Goal: Information Seeking & Learning: Understand process/instructions

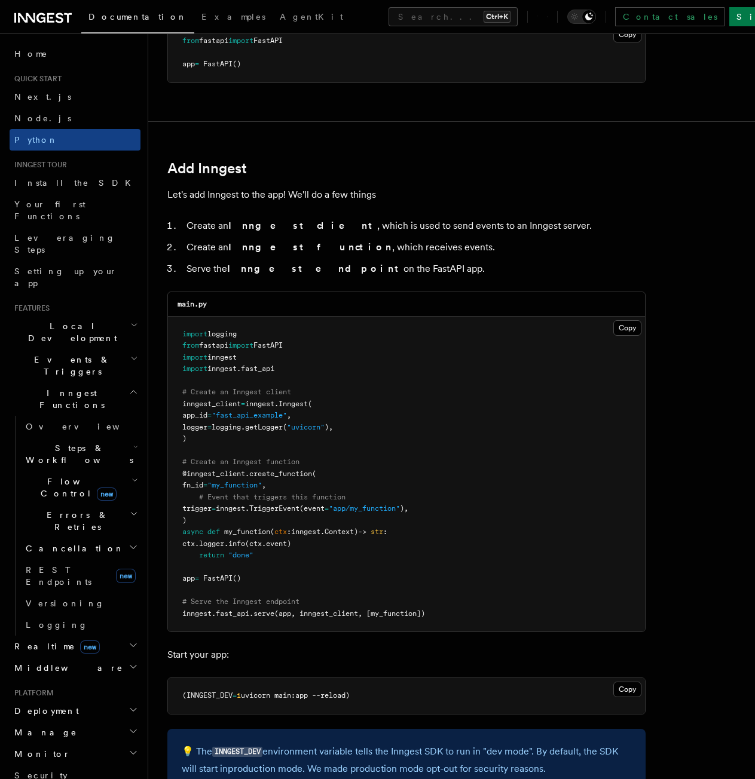
scroll to position [597, 0]
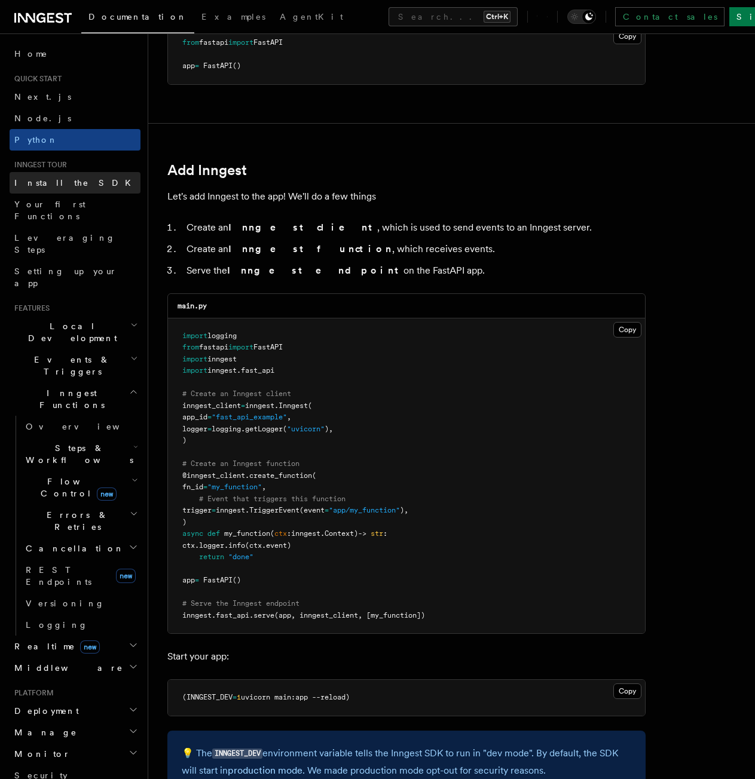
click at [37, 184] on span "Install the SDK" at bounding box center [76, 183] width 124 height 10
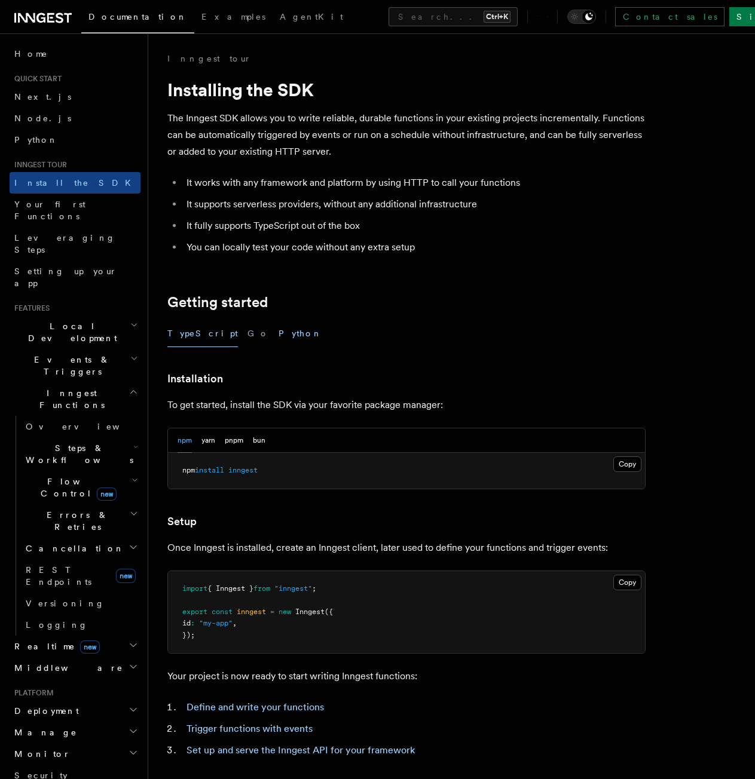
click at [278, 330] on button "Python" at bounding box center [300, 333] width 44 height 27
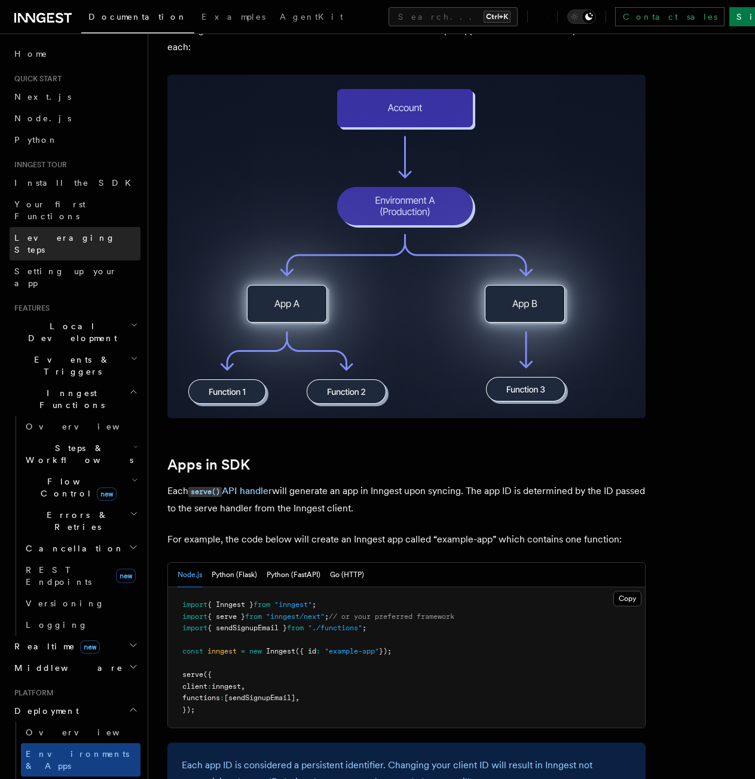
scroll to position [179, 0]
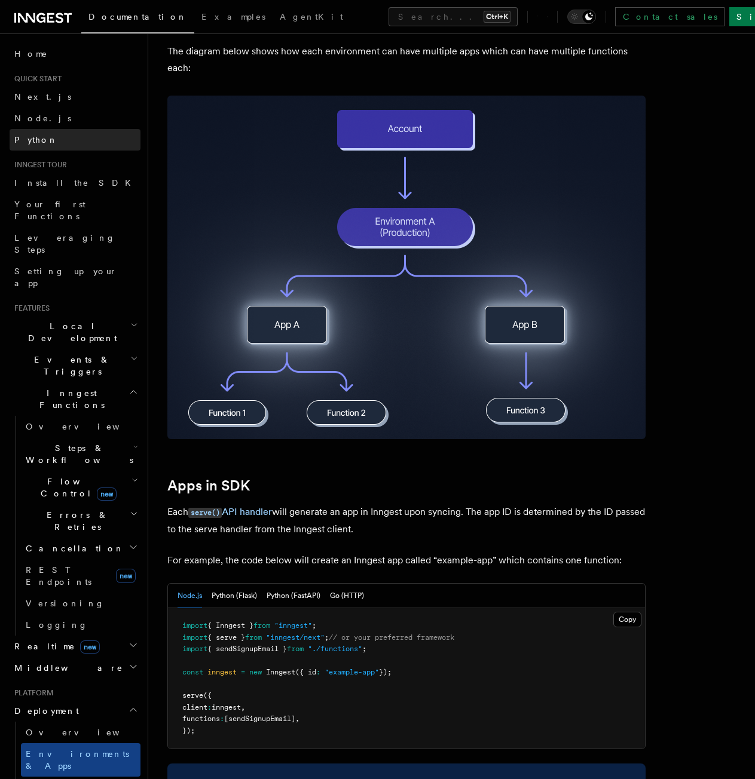
click at [42, 137] on link "Python" at bounding box center [75, 140] width 131 height 22
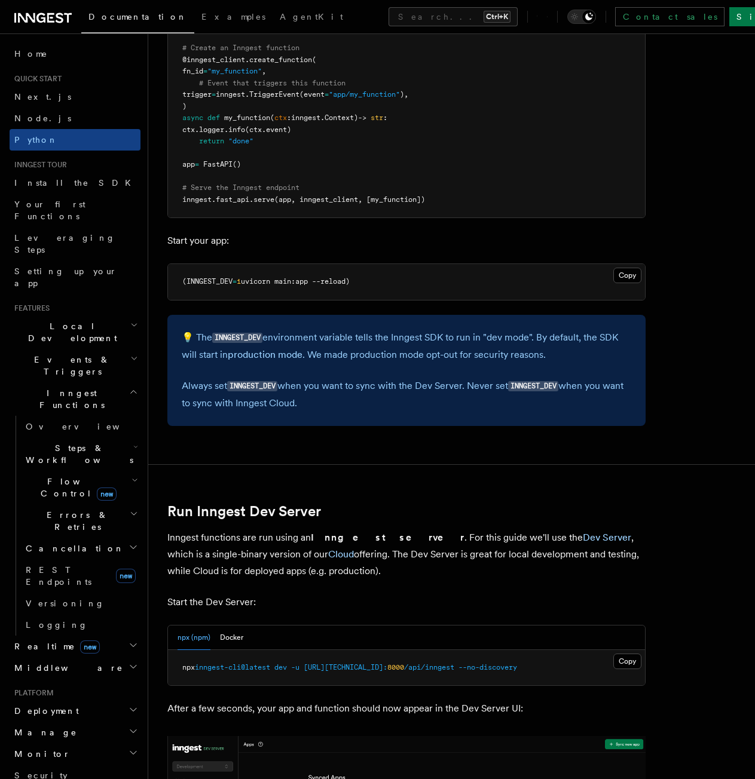
scroll to position [1016, 0]
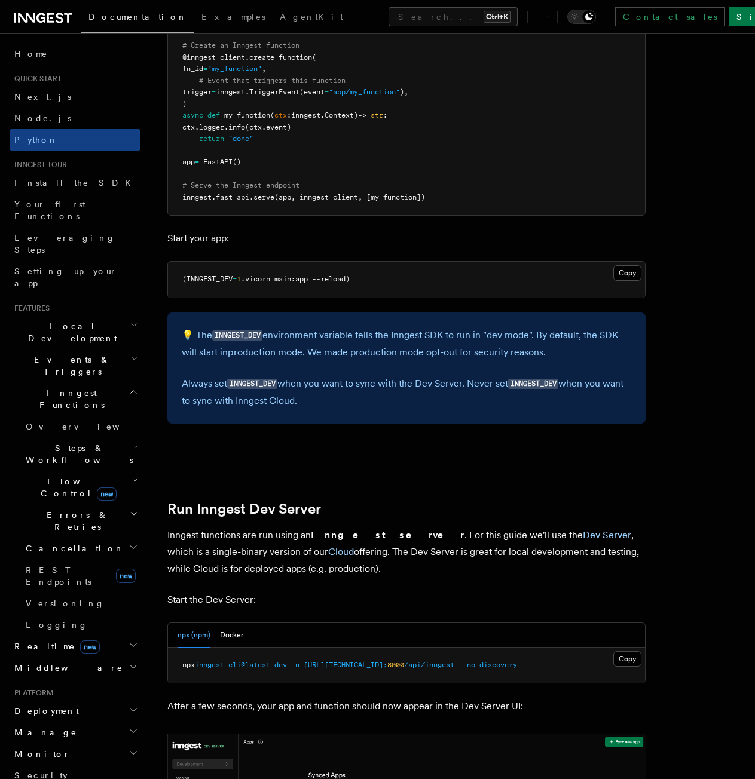
click at [362, 437] on article "Quick start Python Quick Start This guide will teach you how to add Inngest to …" at bounding box center [451, 521] width 568 height 2968
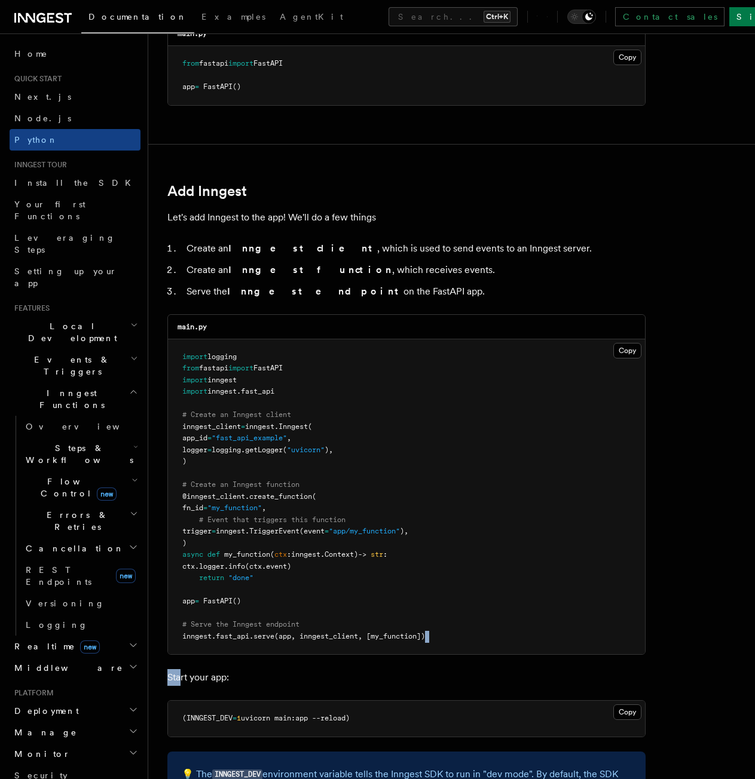
scroll to position [597, 0]
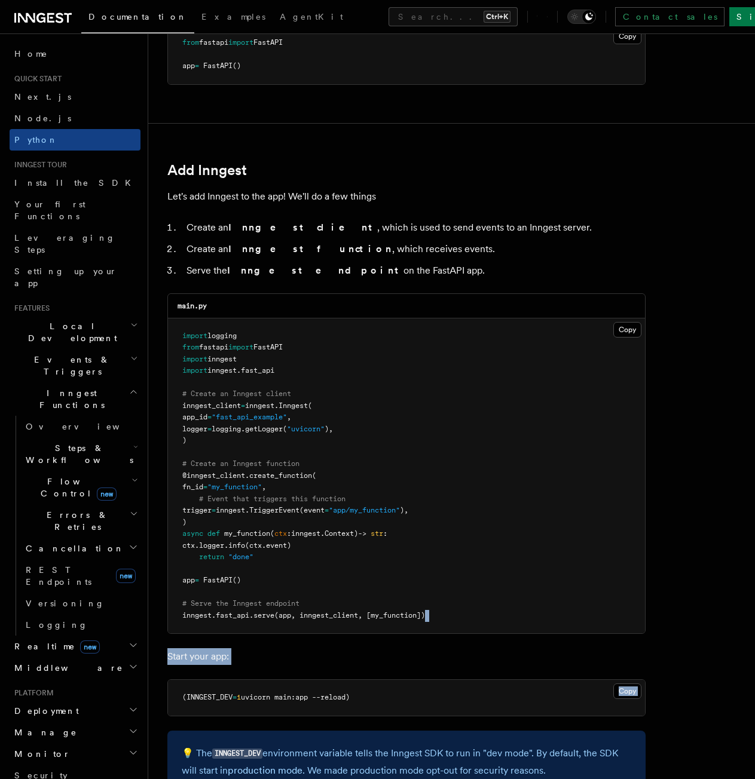
drag, startPoint x: 456, startPoint y: 674, endPoint x: 181, endPoint y: 676, distance: 274.8
click at [209, 622] on pre "import logging from fastapi import FastAPI import inngest import inngest . fast…" at bounding box center [406, 475] width 477 height 315
drag, startPoint x: 448, startPoint y: 617, endPoint x: 176, endPoint y: 617, distance: 271.3
click at [176, 617] on pre "import logging from fastapi import FastAPI import inngest import inngest . fast…" at bounding box center [406, 475] width 477 height 315
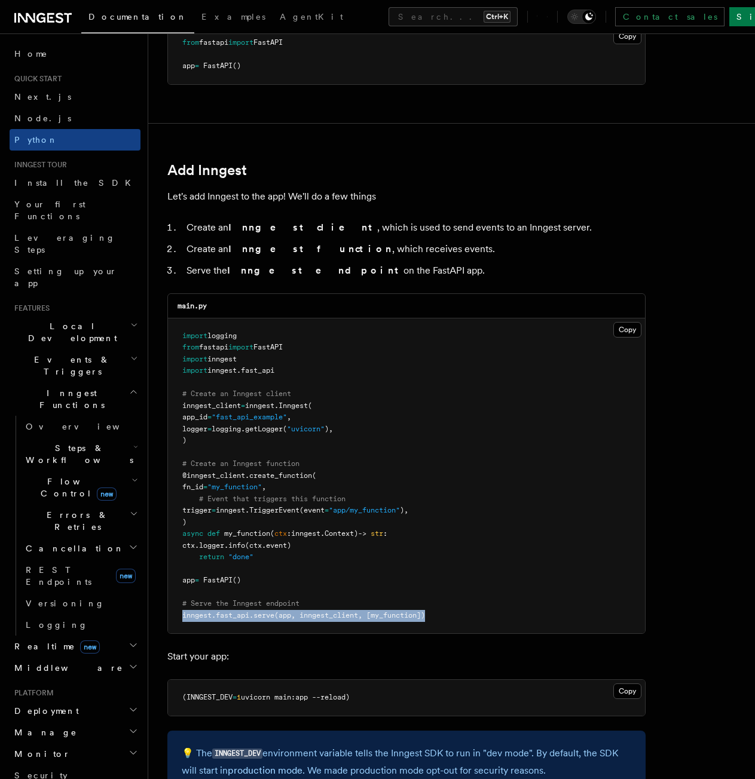
click at [199, 615] on span "inngest" at bounding box center [196, 615] width 29 height 8
